Goal: Navigation & Orientation: Find specific page/section

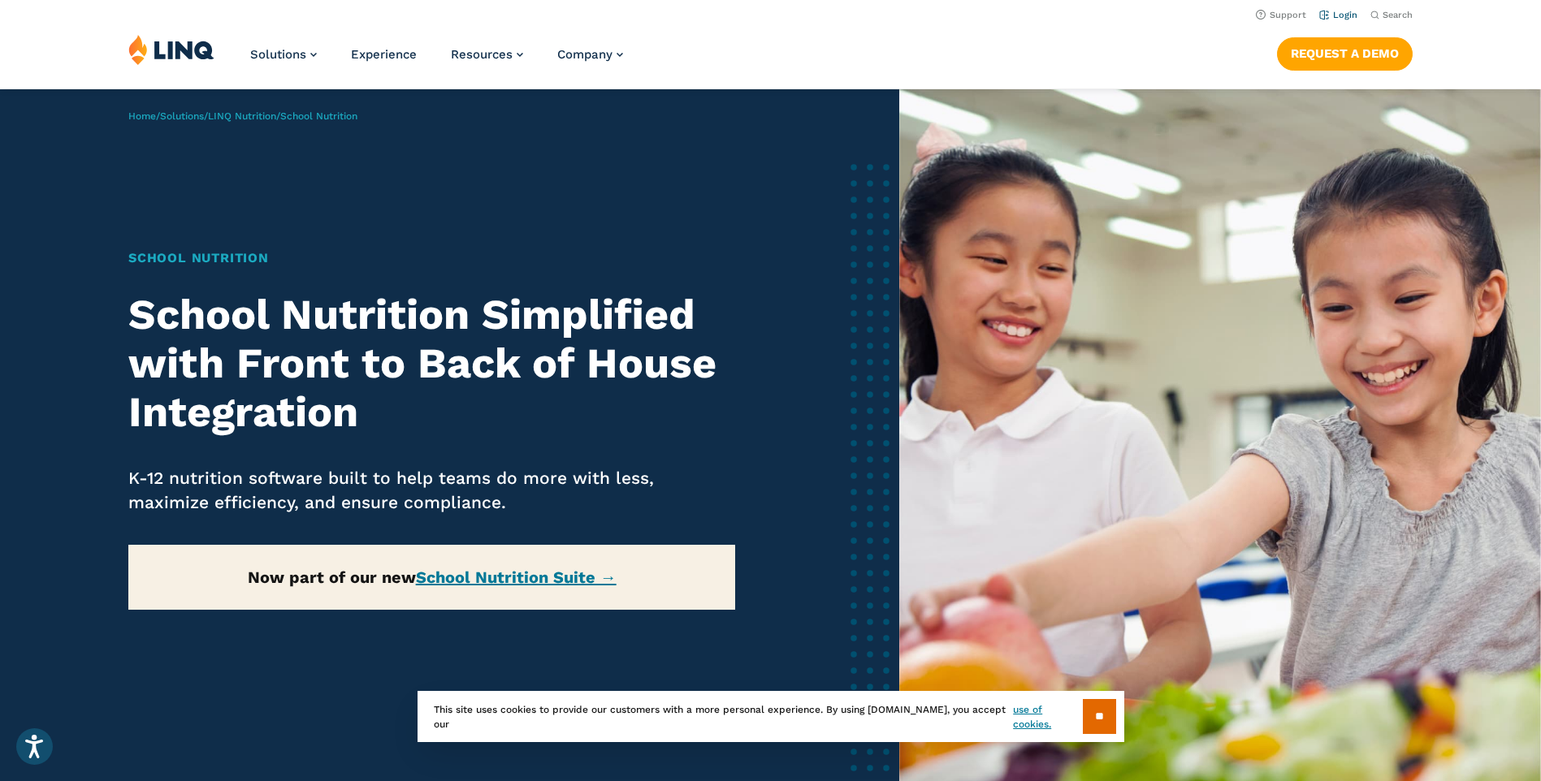
click at [1344, 12] on link "Login" at bounding box center [1338, 15] width 38 height 11
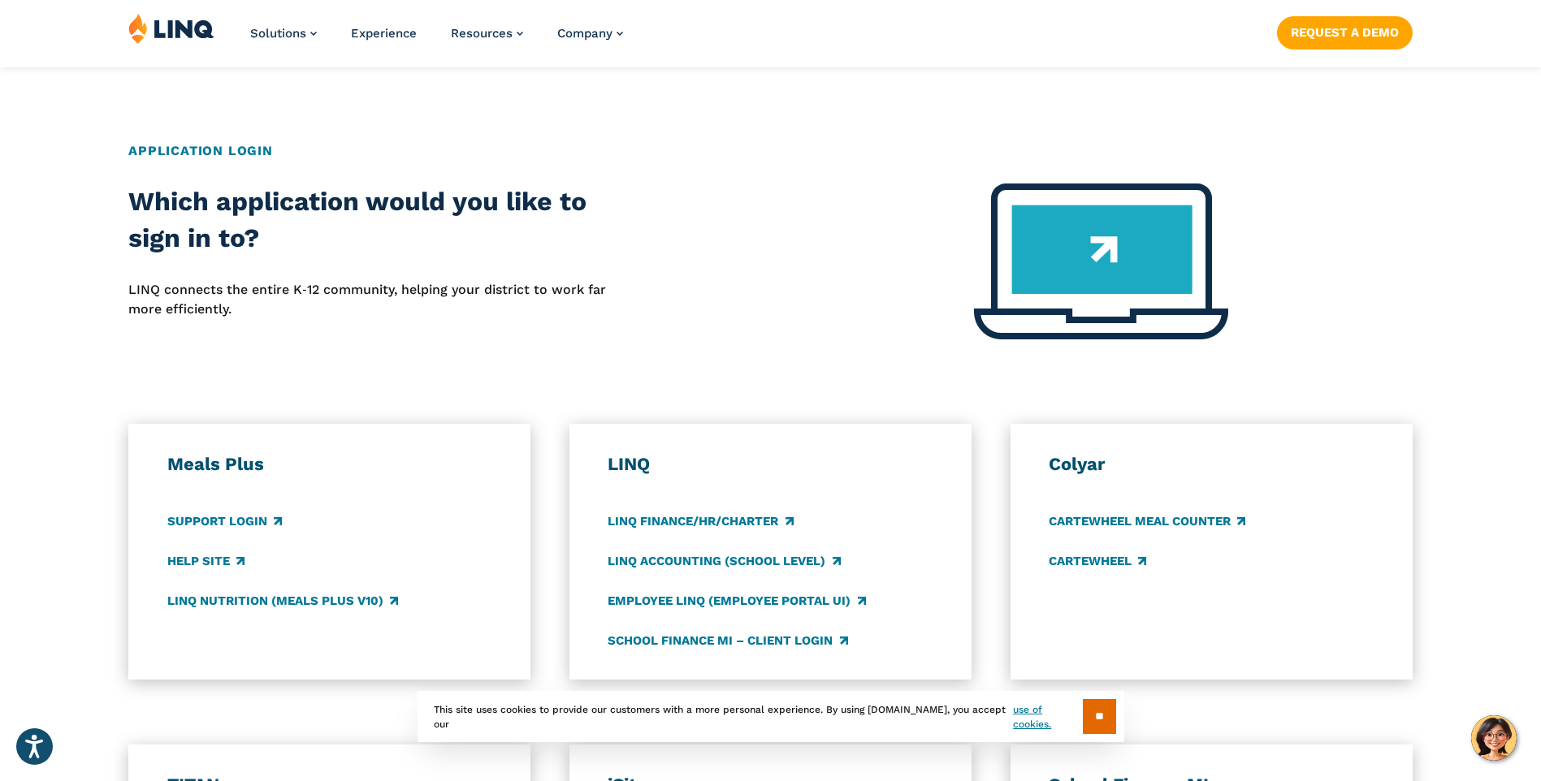
scroll to position [650, 0]
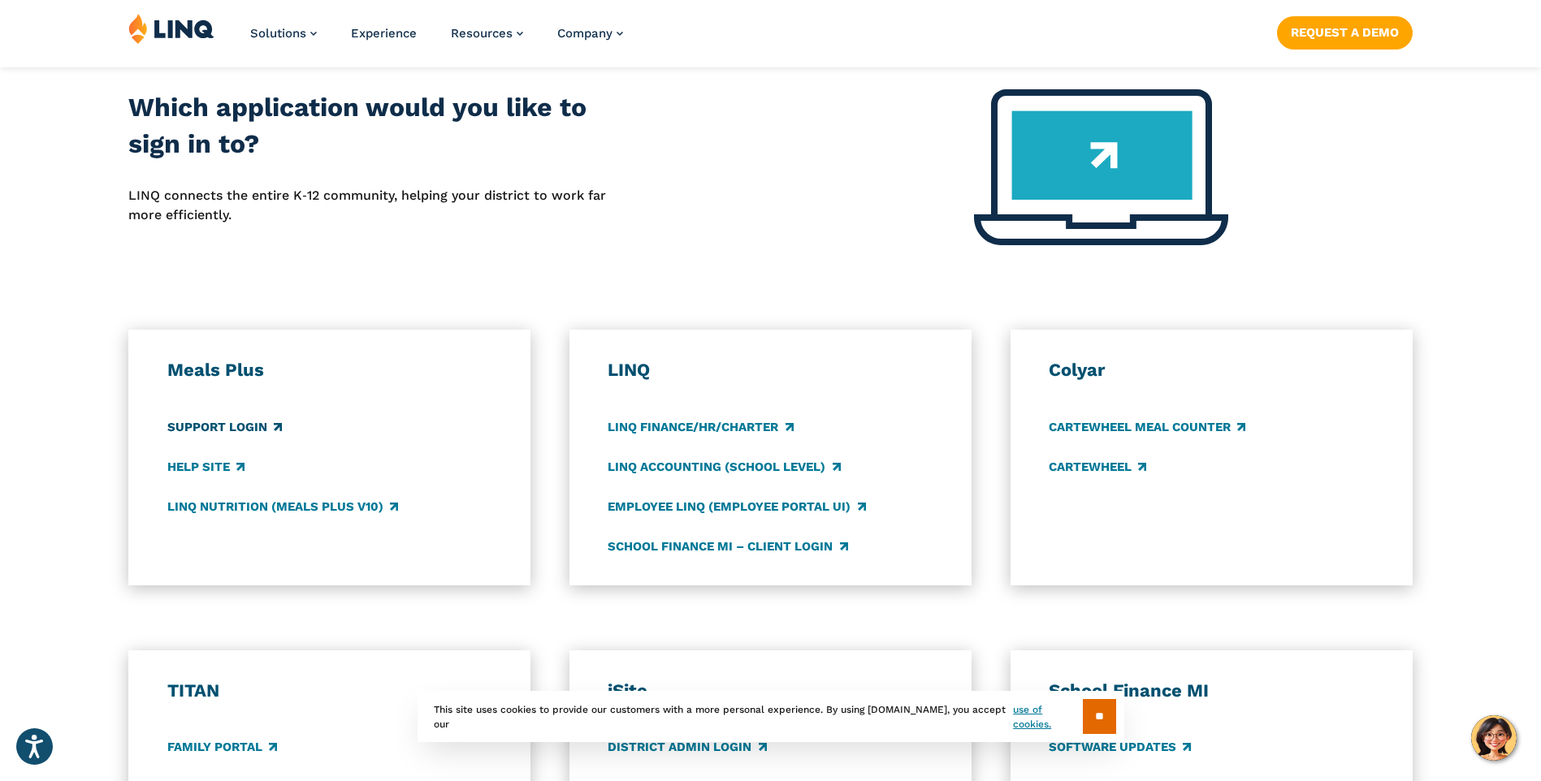
click at [238, 425] on link "Support Login" at bounding box center [224, 427] width 115 height 18
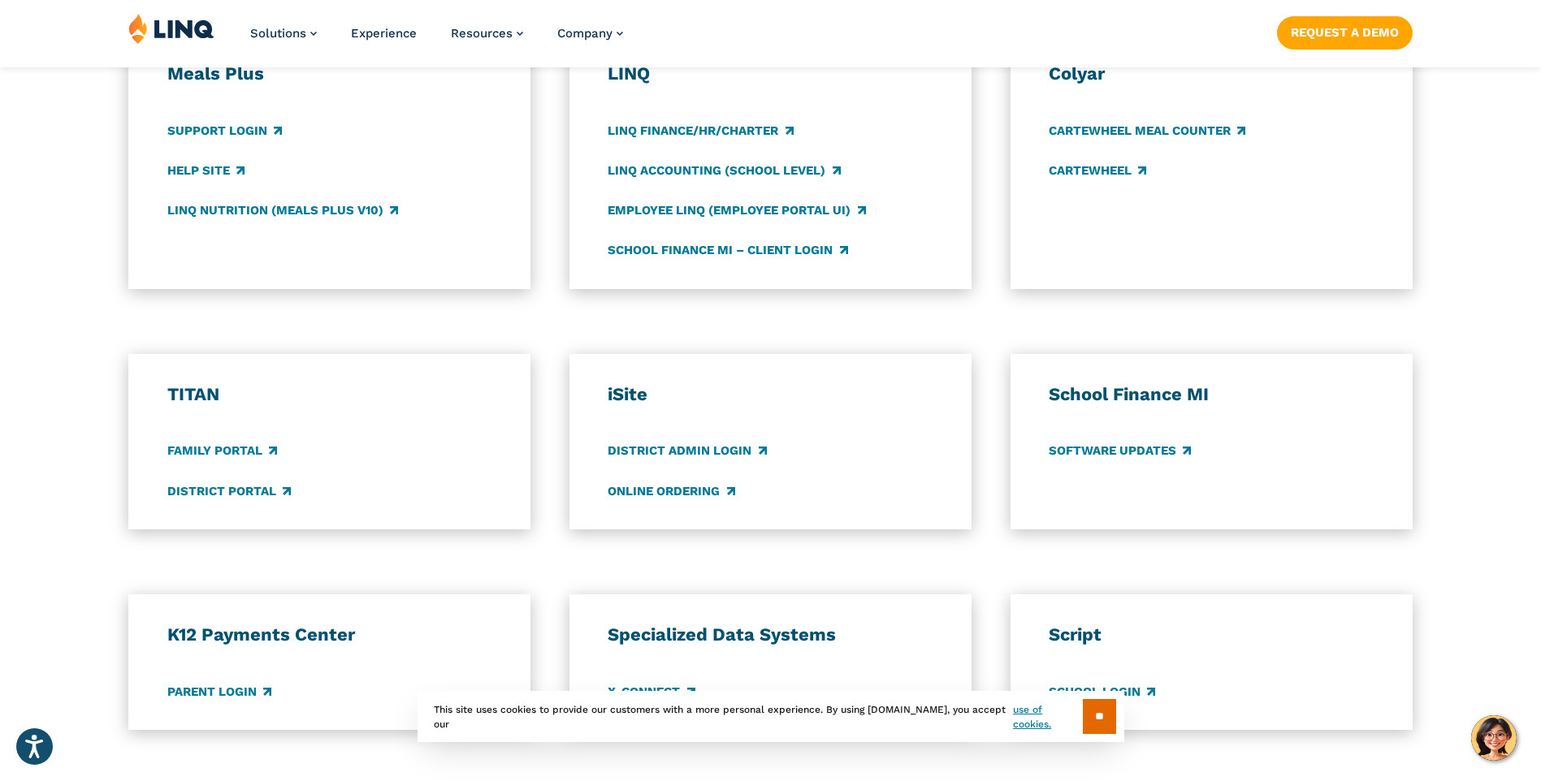
scroll to position [975, 0]
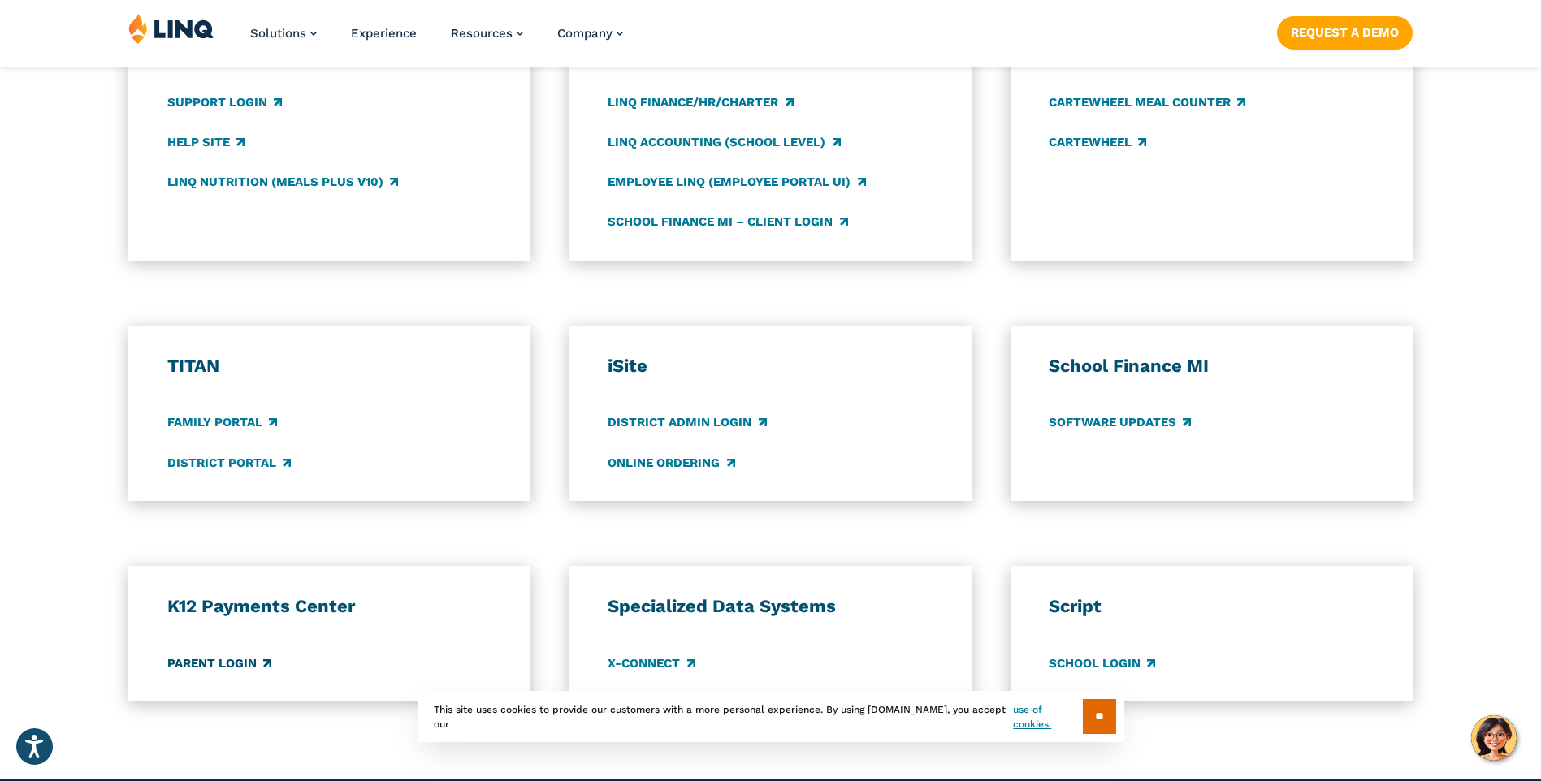
click at [227, 664] on link "Parent Login" at bounding box center [219, 664] width 104 height 18
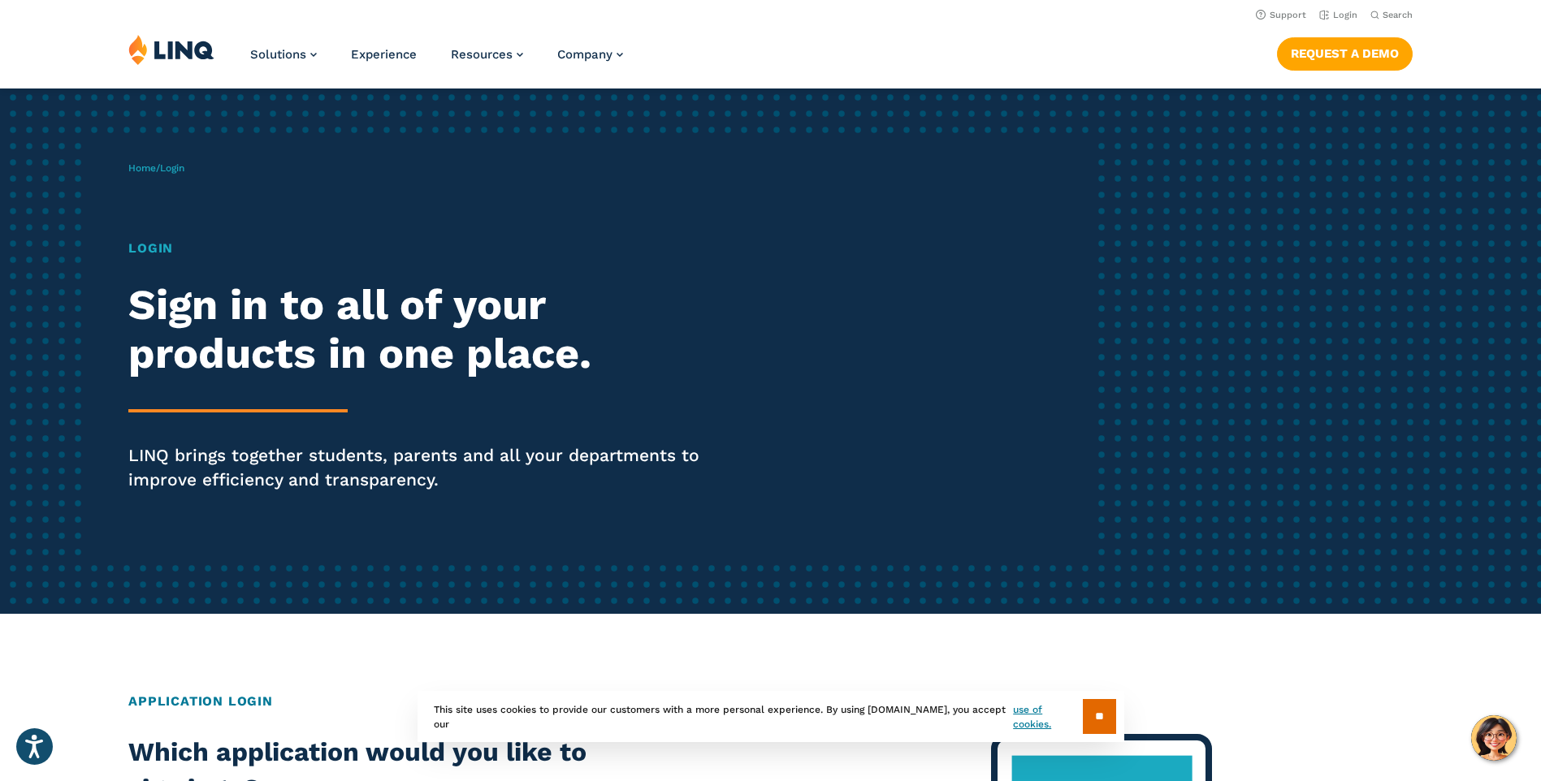
scroll to position [0, 0]
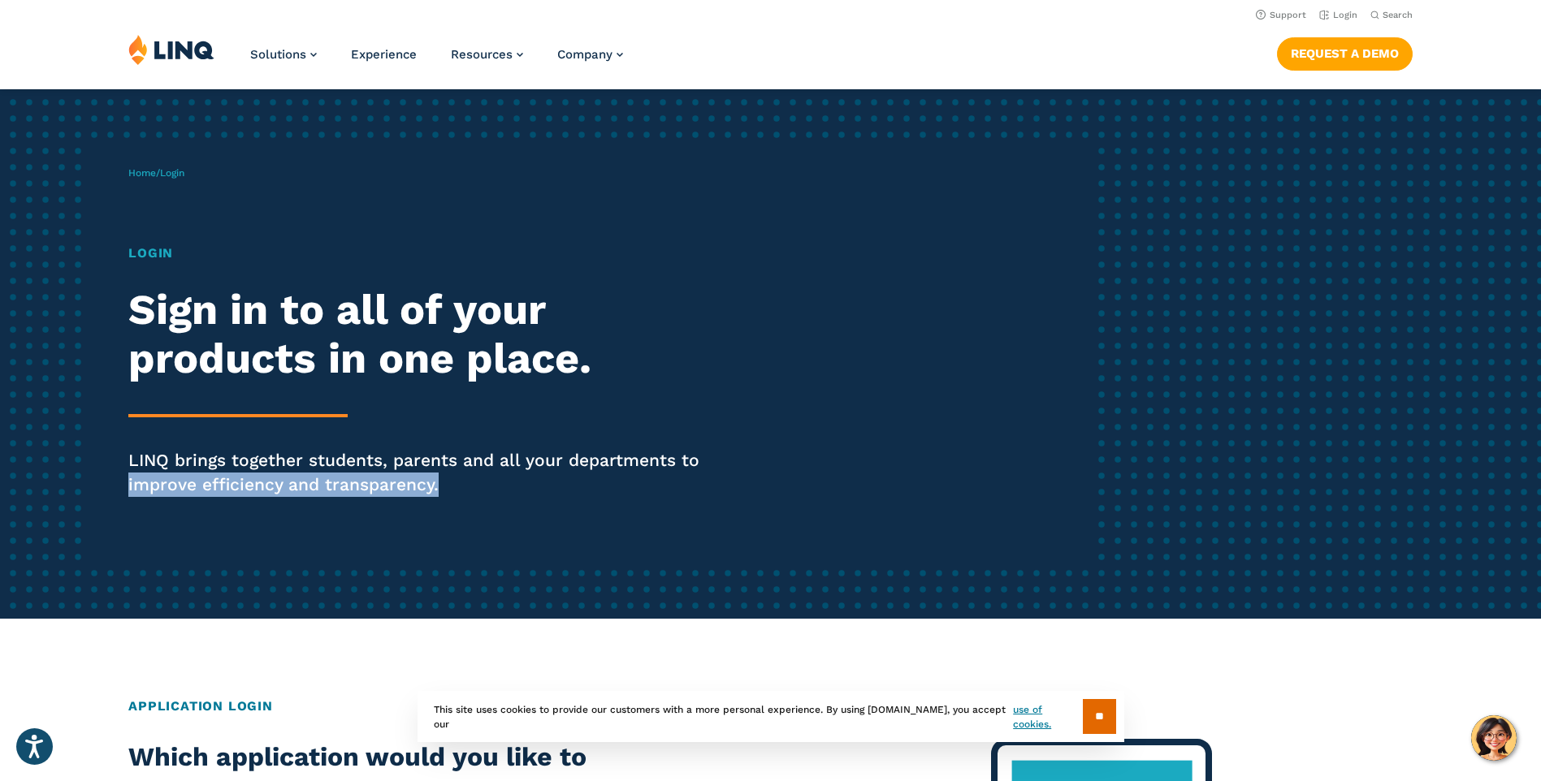
drag, startPoint x: 145, startPoint y: 487, endPoint x: 460, endPoint y: 490, distance: 315.1
click at [460, 490] on p "LINQ brings together students, parents and all your departments to improve effi…" at bounding box center [425, 472] width 594 height 49
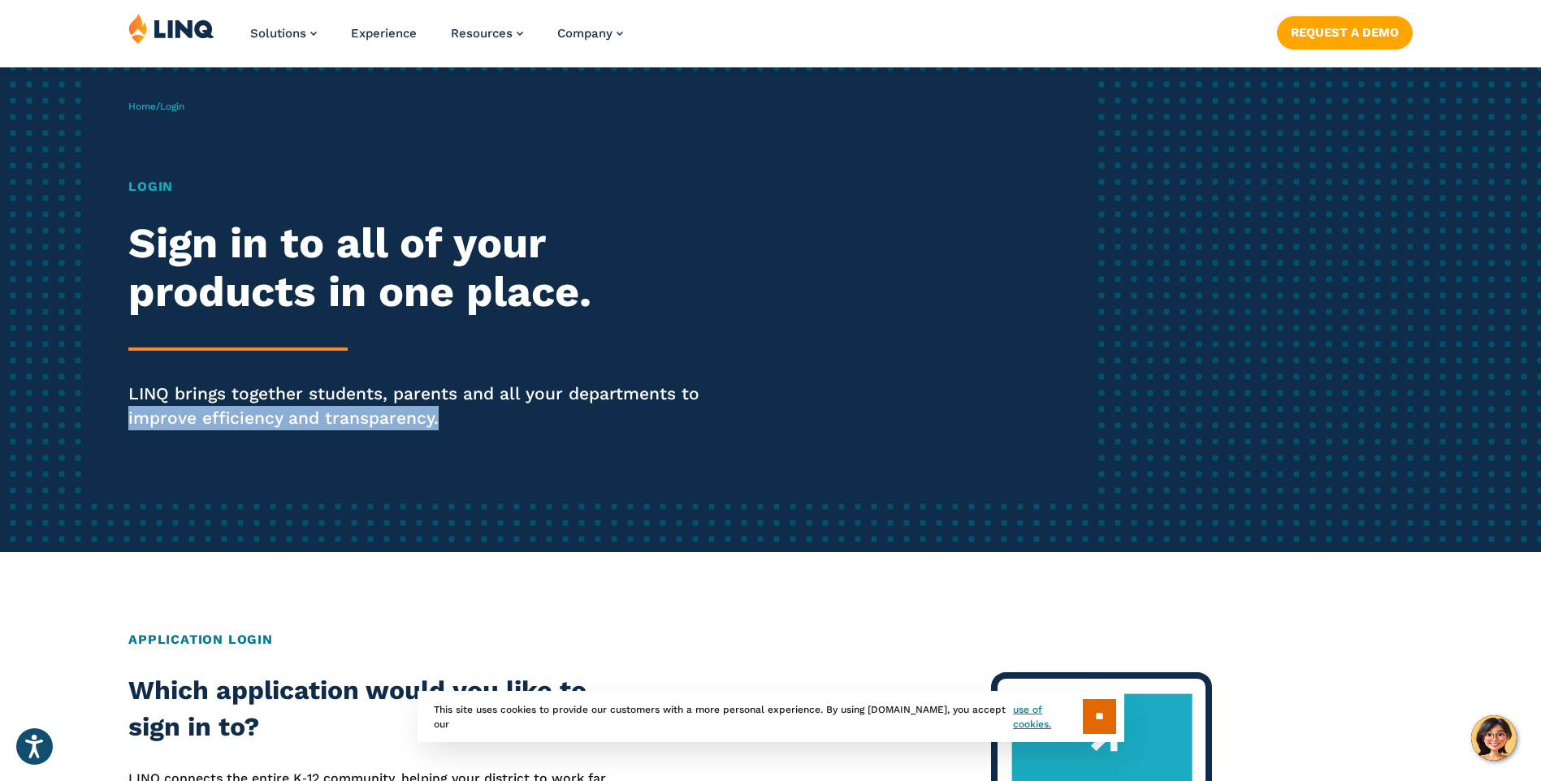
scroll to position [244, 0]
